Goal: Task Accomplishment & Management: Complete application form

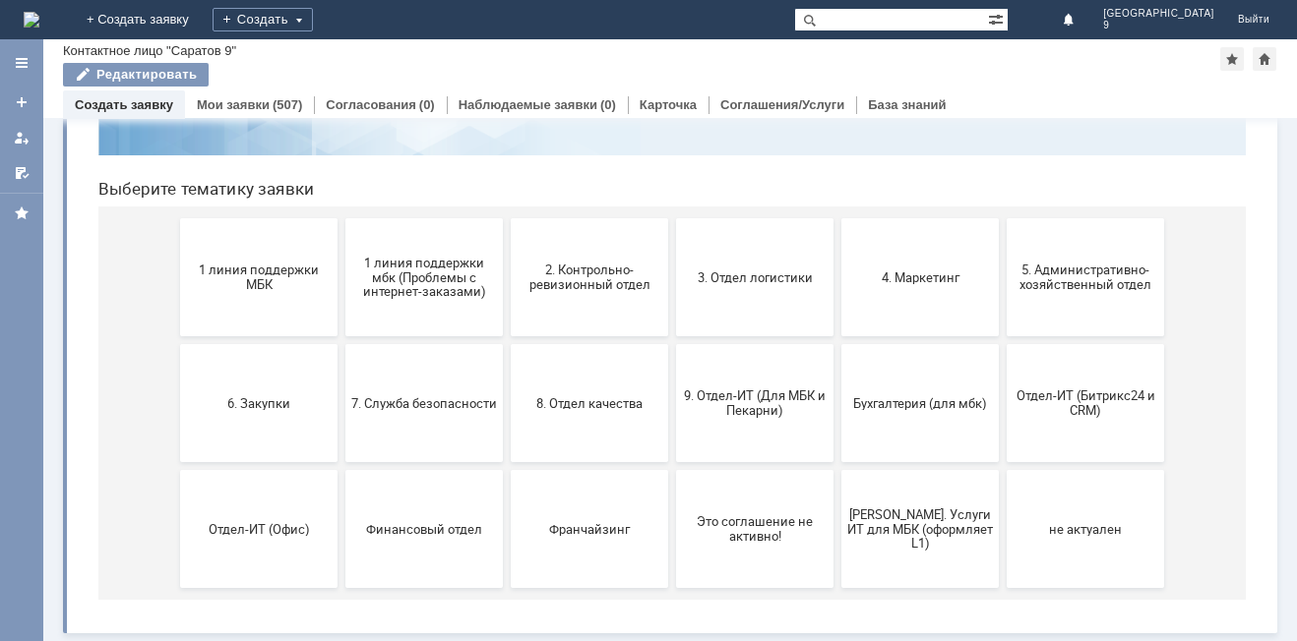
scroll to position [160, 0]
click at [753, 398] on span "9. Отдел-ИТ (Для МБК и Пекарни)" at bounding box center [755, 404] width 146 height 30
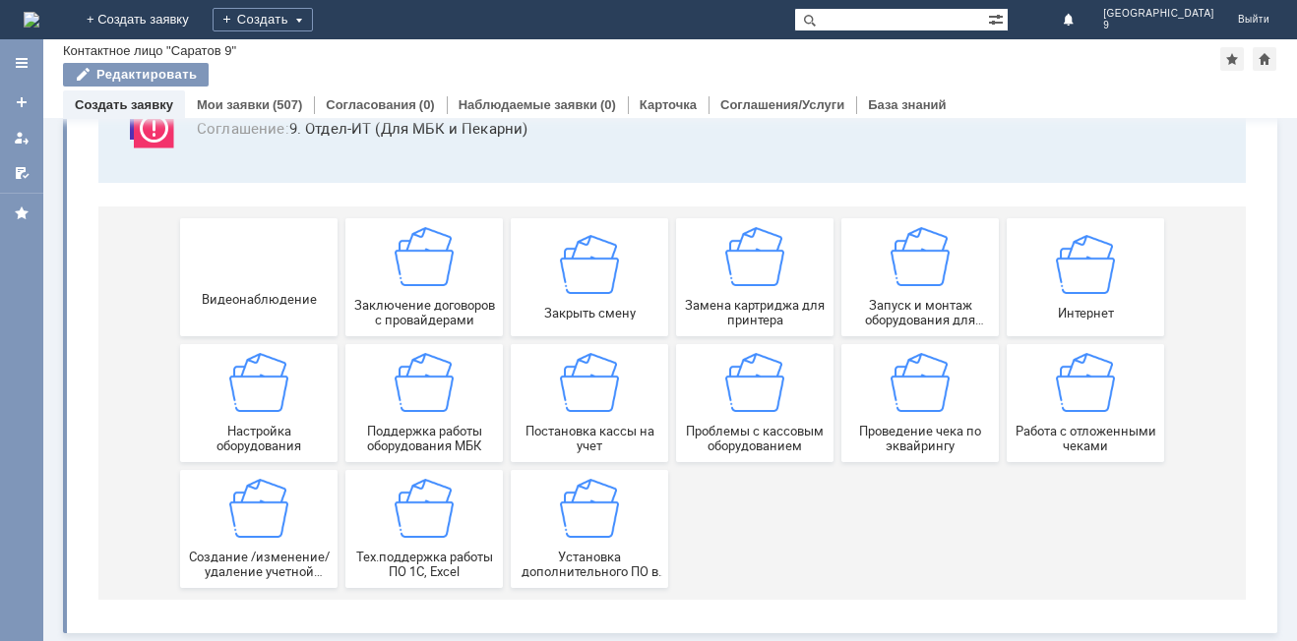
scroll to position [163, 0]
click at [1083, 408] on img at bounding box center [1085, 382] width 59 height 59
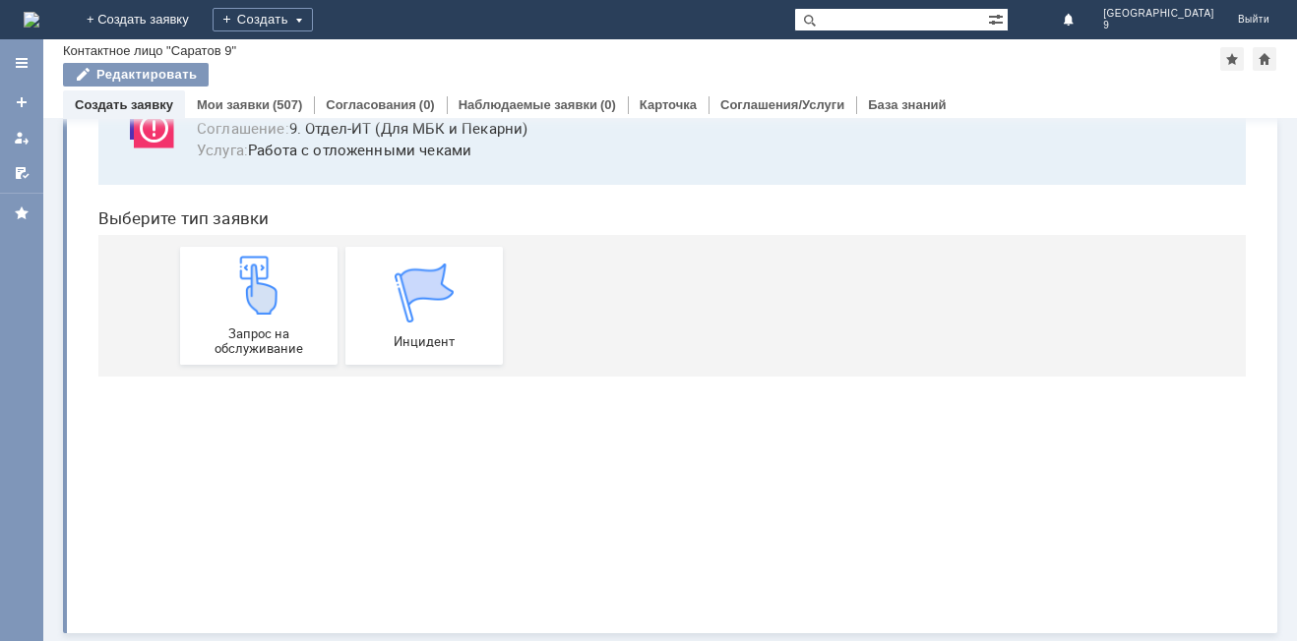
scroll to position [0, 0]
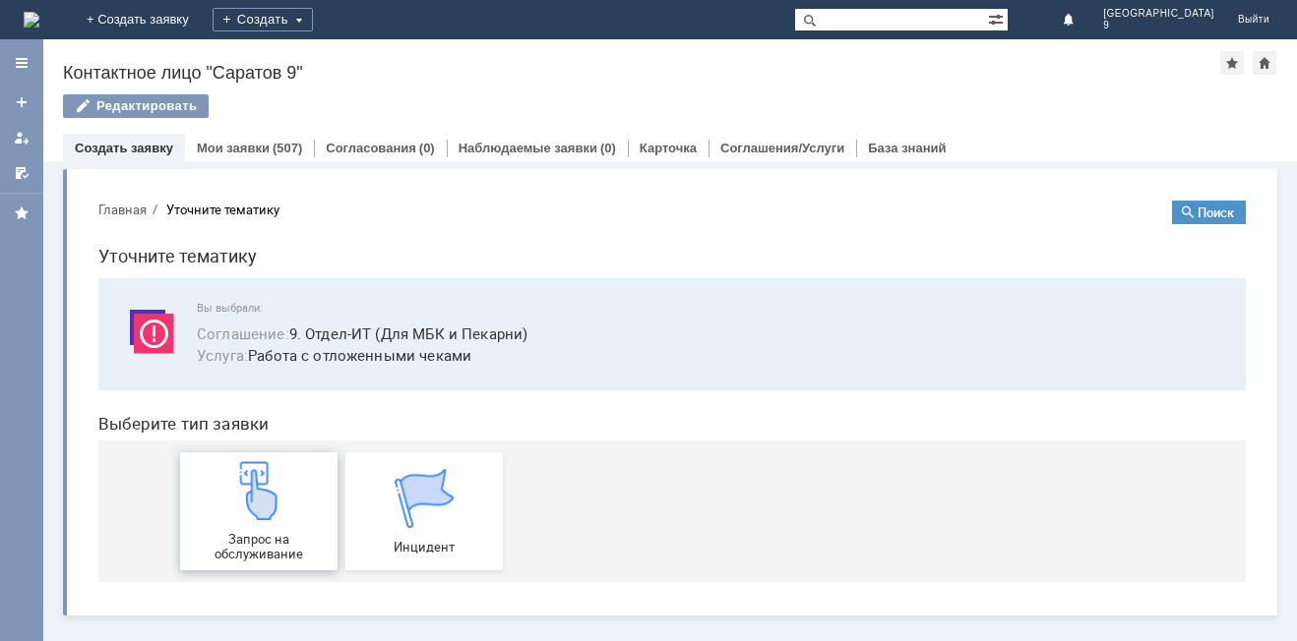
click at [247, 521] on div "Запрос на обслуживание" at bounding box center [259, 511] width 146 height 100
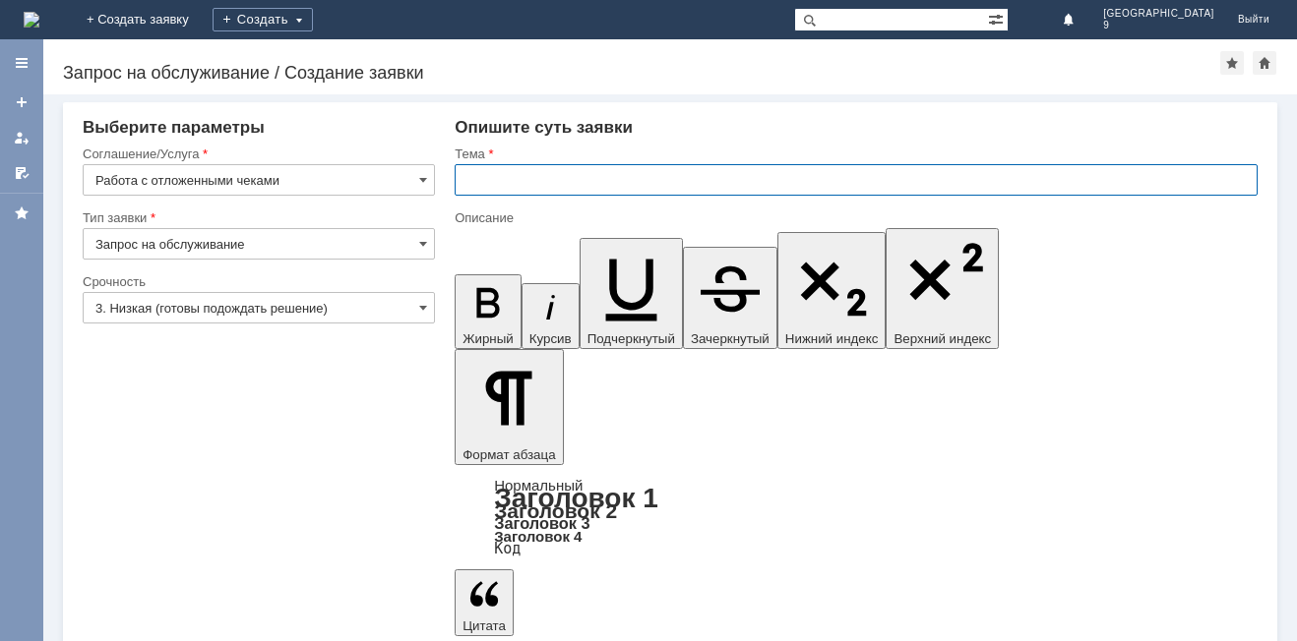
click at [633, 190] on input "text" at bounding box center [855, 179] width 803 height 31
type input "Отл чеки"
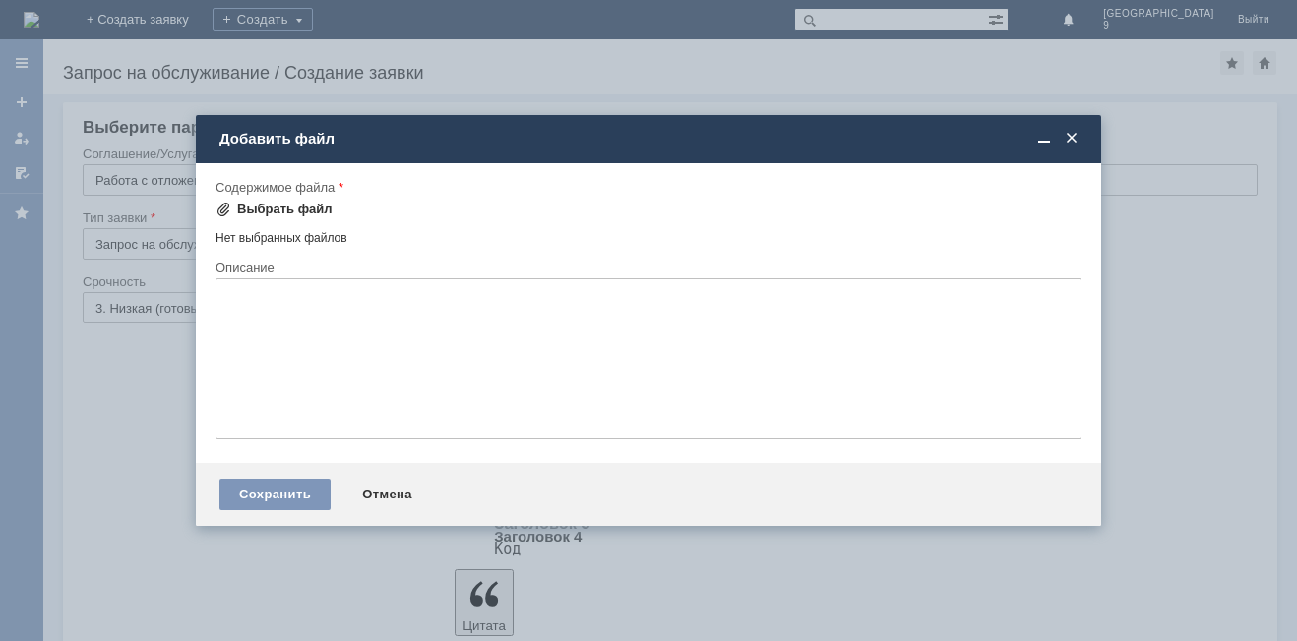
click at [277, 202] on div "Выбрать файл" at bounding box center [284, 210] width 95 height 16
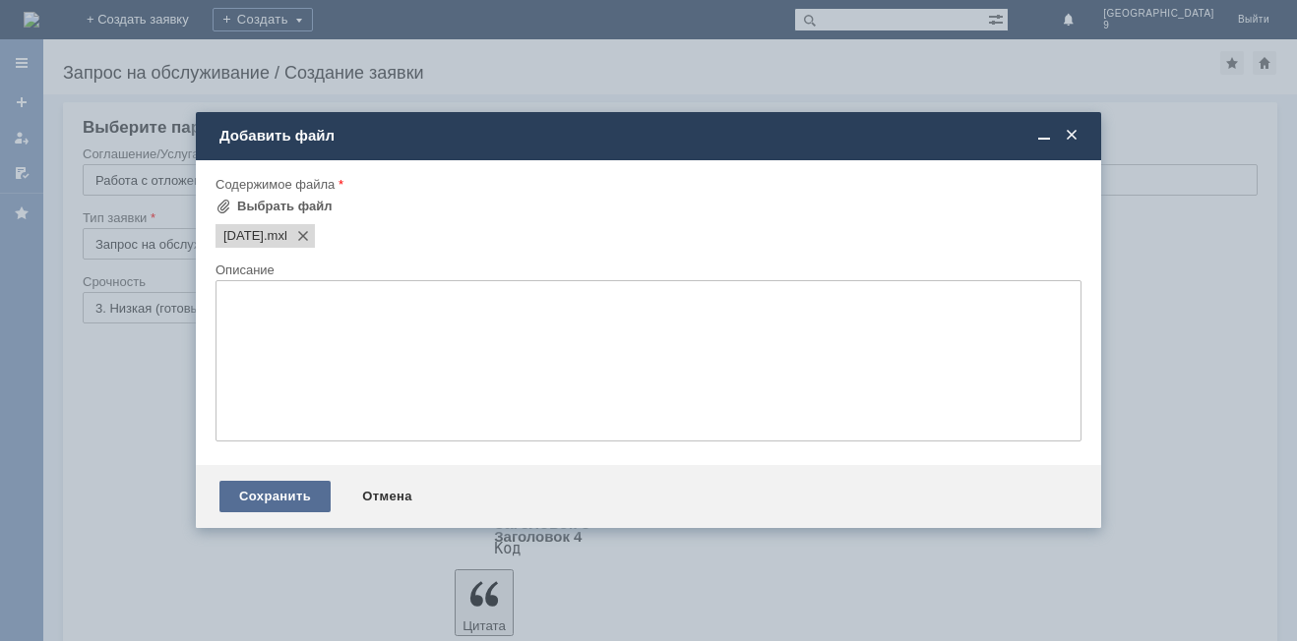
click at [276, 500] on div "Сохранить" at bounding box center [274, 496] width 111 height 31
